Goal: Information Seeking & Learning: Learn about a topic

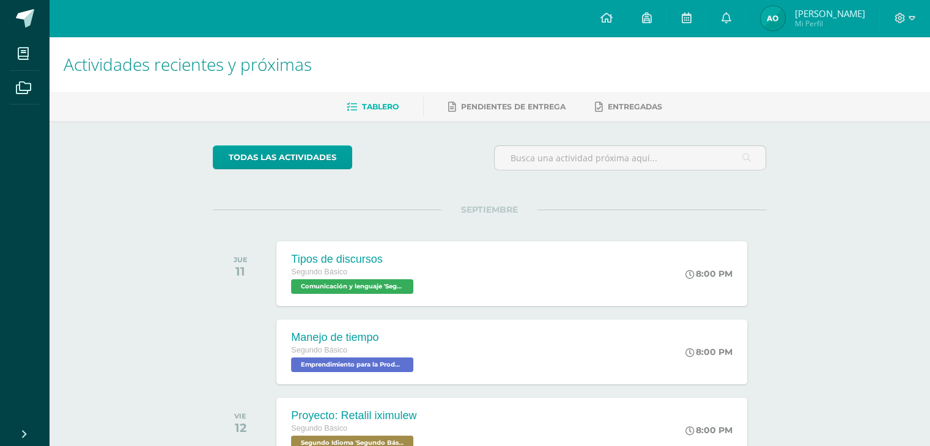
click at [800, 15] on span "Andrea Renée Mi Perfil" at bounding box center [812, 18] width 109 height 24
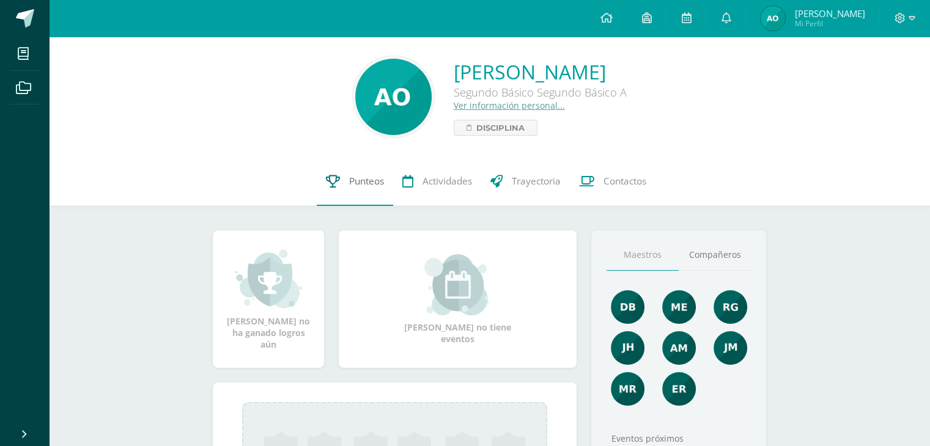
click at [358, 175] on span "Punteos" at bounding box center [366, 181] width 35 height 13
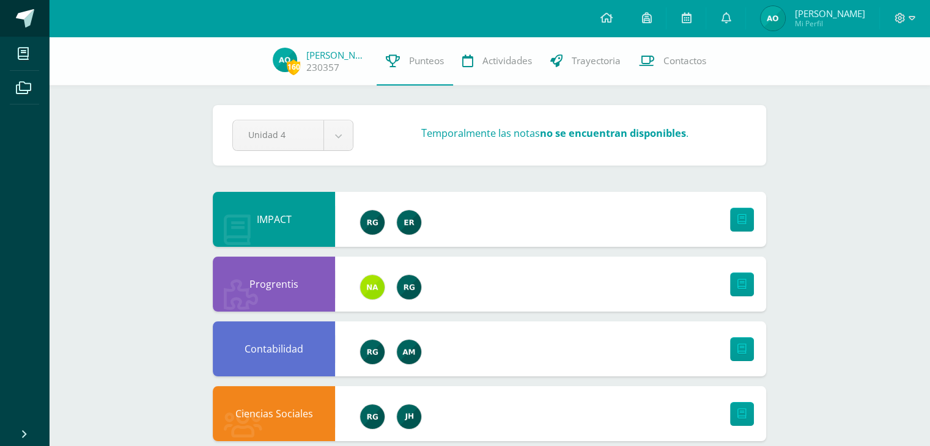
click at [16, 23] on span at bounding box center [25, 18] width 18 height 18
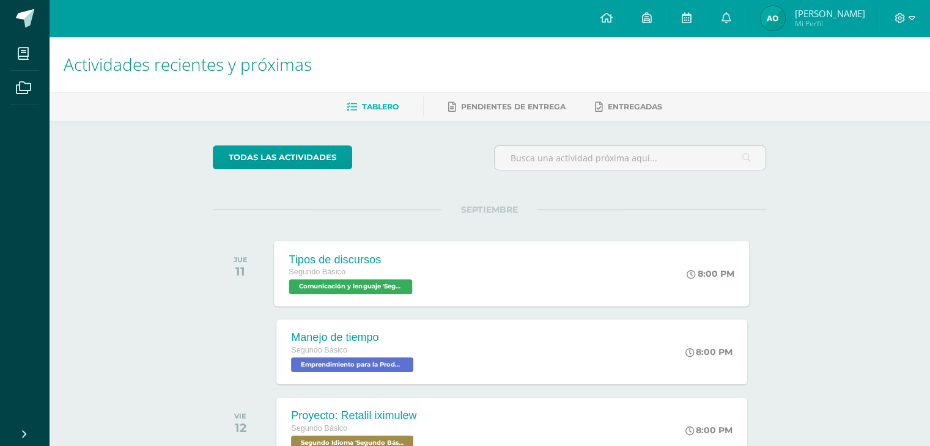
click at [484, 257] on div "Tipos de discursos Segundo Básico Comunicación y lenguaje 'Segundo Básico A' 8:…" at bounding box center [512, 273] width 475 height 65
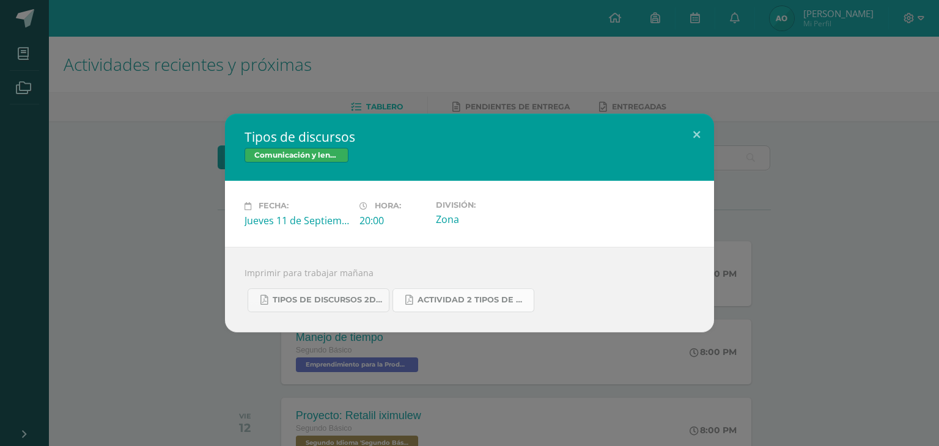
click at [477, 297] on span "Actividad 2 tipos de discursos.pdf" at bounding box center [473, 300] width 110 height 10
click at [114, 275] on div "Tipos de discursos Comunicación y lenguaje Fecha: Jueves 11 de Septiembre Hora:…" at bounding box center [470, 223] width 930 height 218
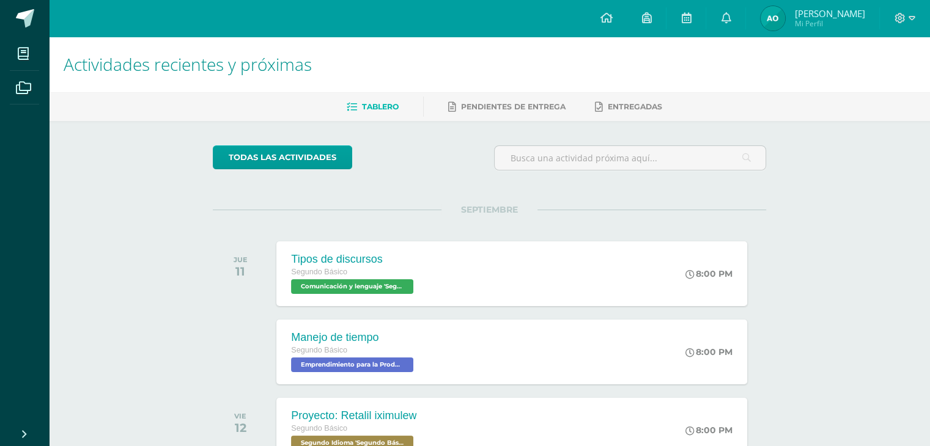
scroll to position [328, 0]
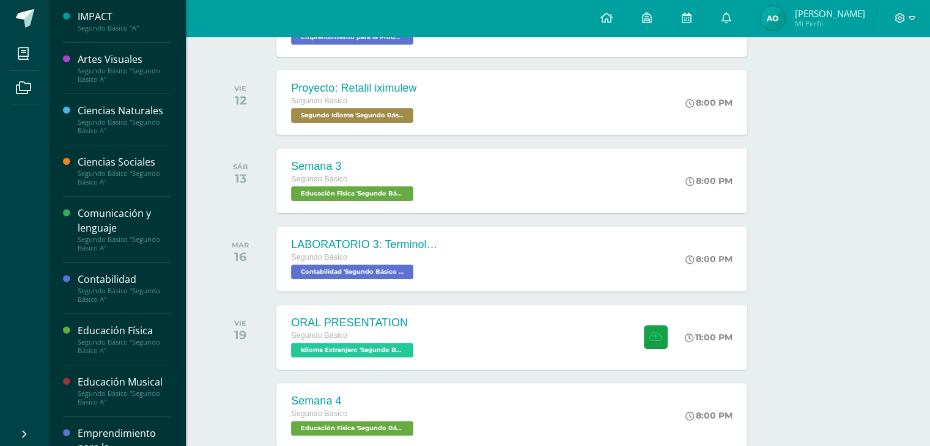
click at [135, 228] on div "Comunicación y lenguaje" at bounding box center [124, 221] width 93 height 28
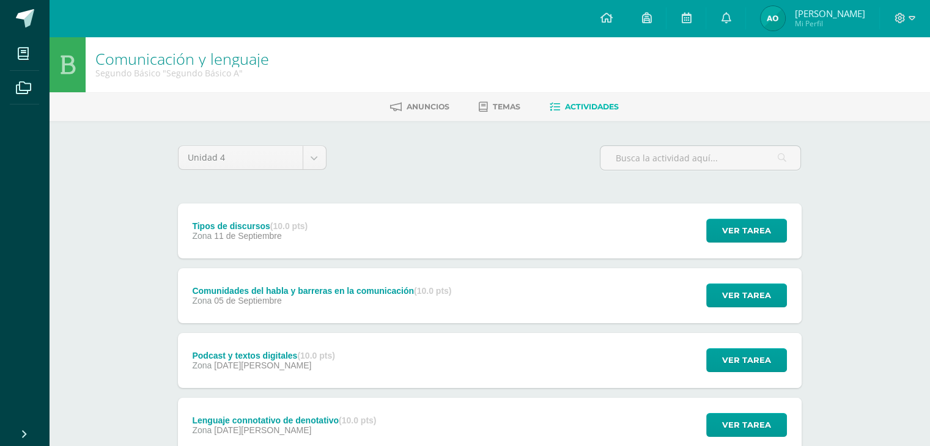
click at [357, 297] on div "Zona [DATE][GEOGRAPHIC_DATA]" at bounding box center [321, 301] width 259 height 10
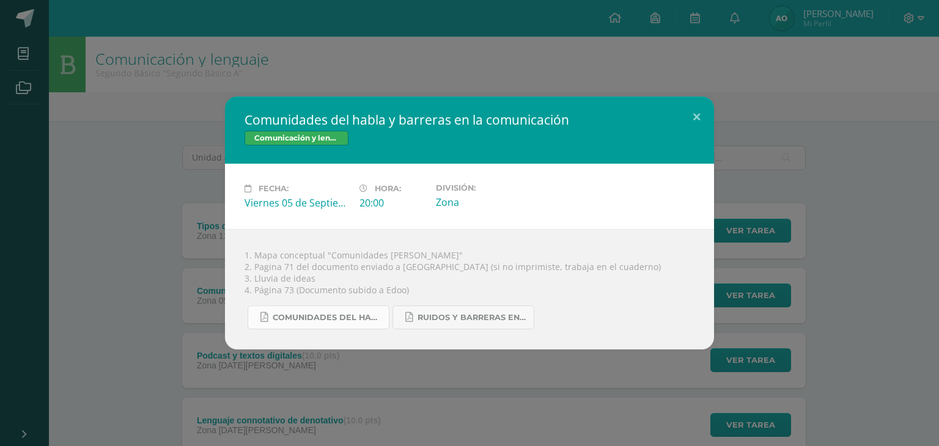
click at [341, 316] on span "Comunidades del habla.pdf" at bounding box center [328, 318] width 110 height 10
click at [426, 323] on link "Ruidos y barreras en la comunicación.pdf" at bounding box center [464, 318] width 142 height 24
click at [147, 226] on div "Comunidades del habla y barreras en la comunicación Comunicación y lenguaje Fec…" at bounding box center [470, 223] width 930 height 253
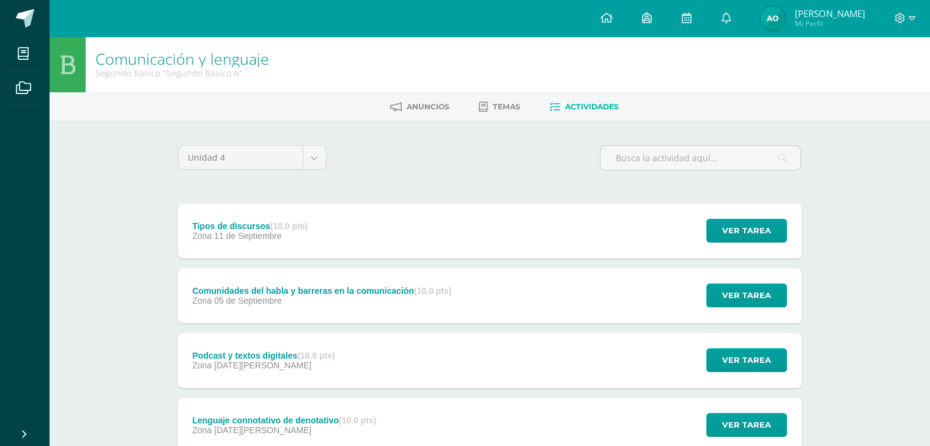
click at [281, 238] on span "11 de Septiembre" at bounding box center [248, 236] width 68 height 10
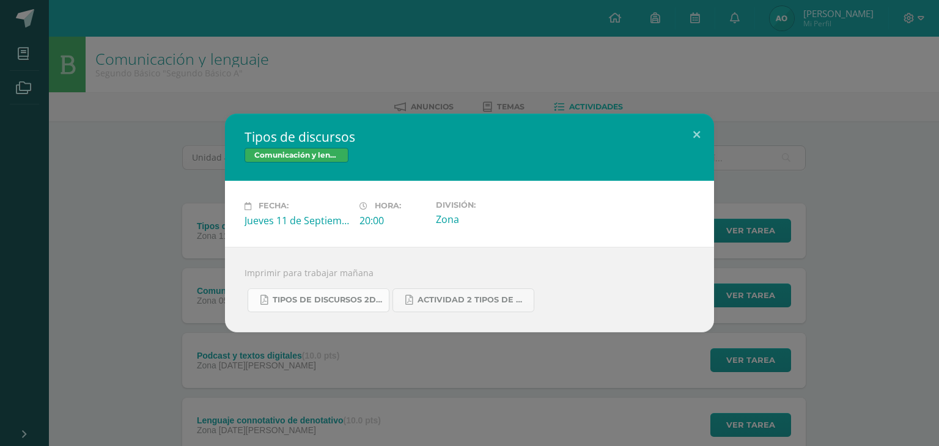
click at [359, 299] on span "Tipos de discursos 2do. Bás..pdf" at bounding box center [328, 300] width 110 height 10
